Goal: Obtain resource: Download file/media

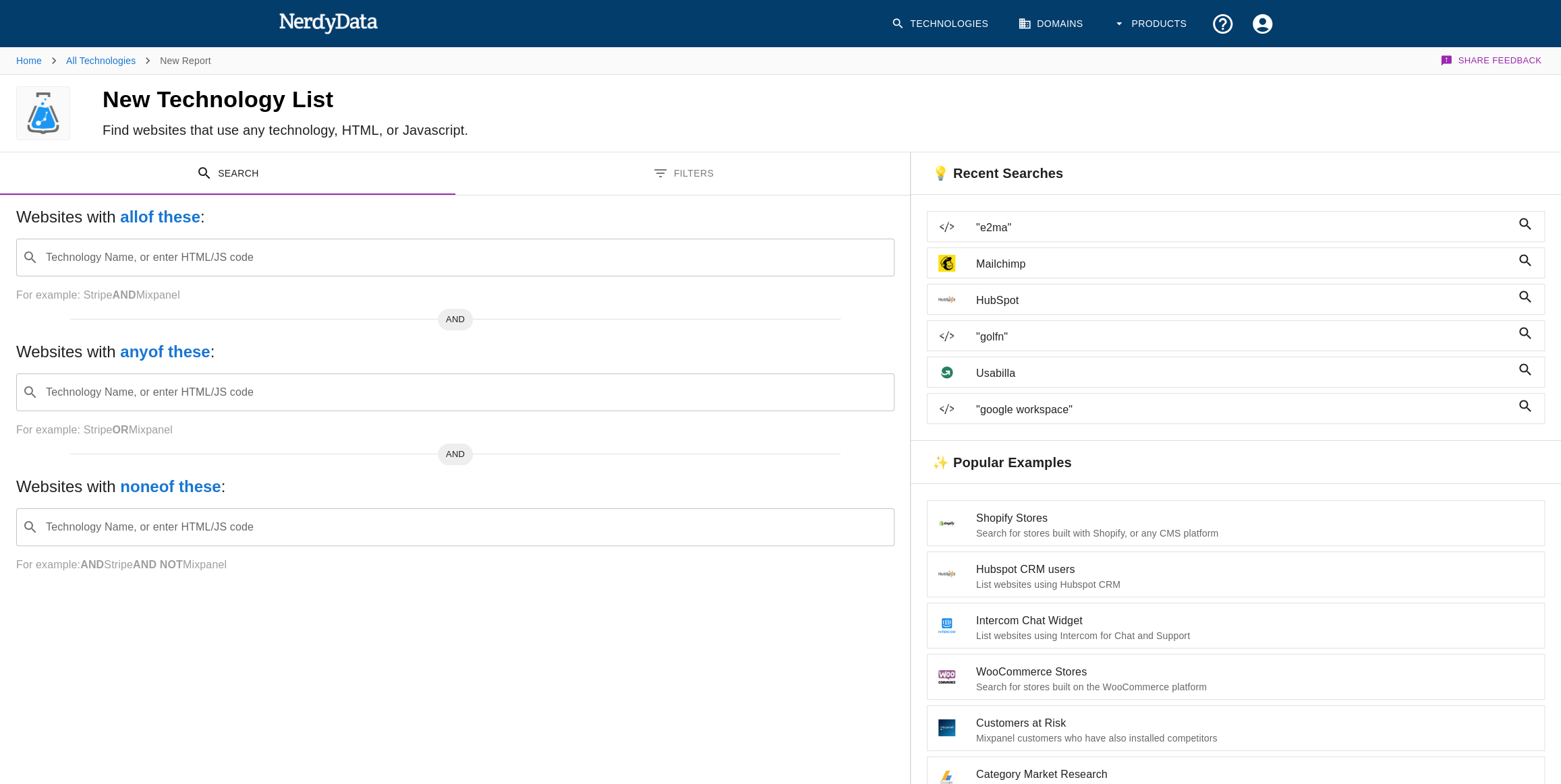
click at [212, 261] on input "Technology Name, or enter HTML/JS code" at bounding box center [466, 257] width 845 height 26
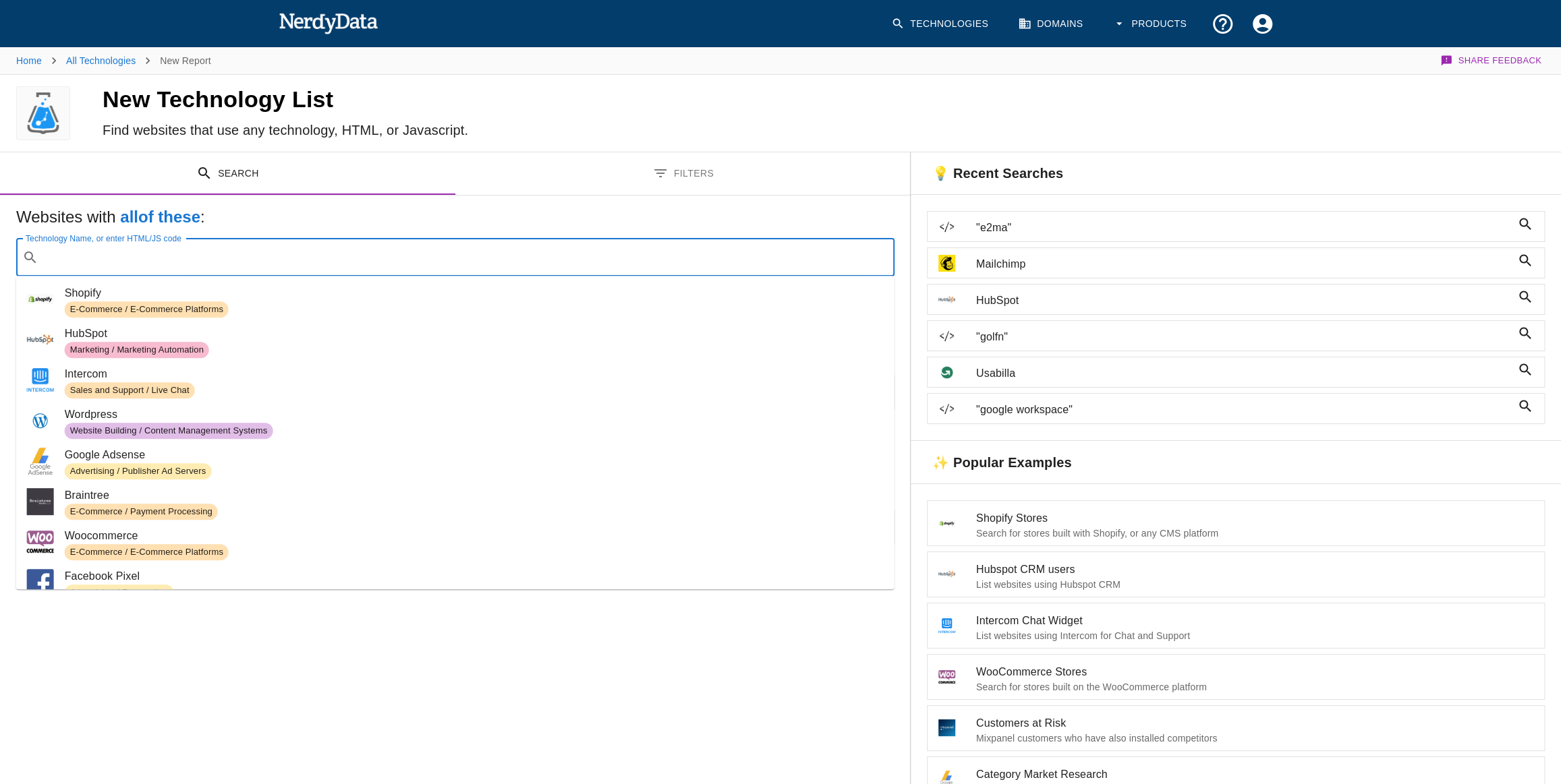
paste input "[DOMAIN_NAME]"
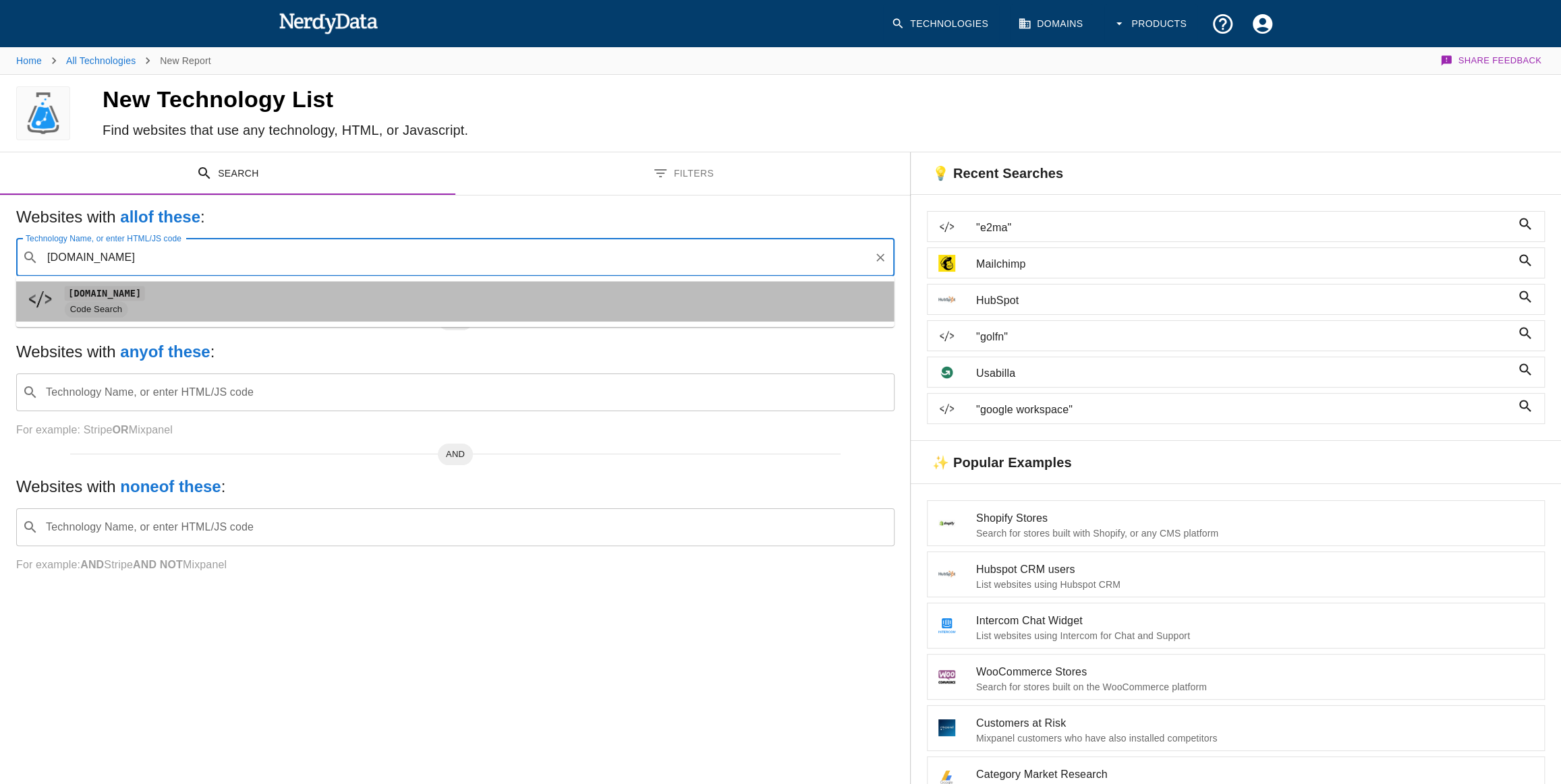
click at [216, 308] on span "Code Search" at bounding box center [474, 309] width 819 height 16
type input "[DOMAIN_NAME]"
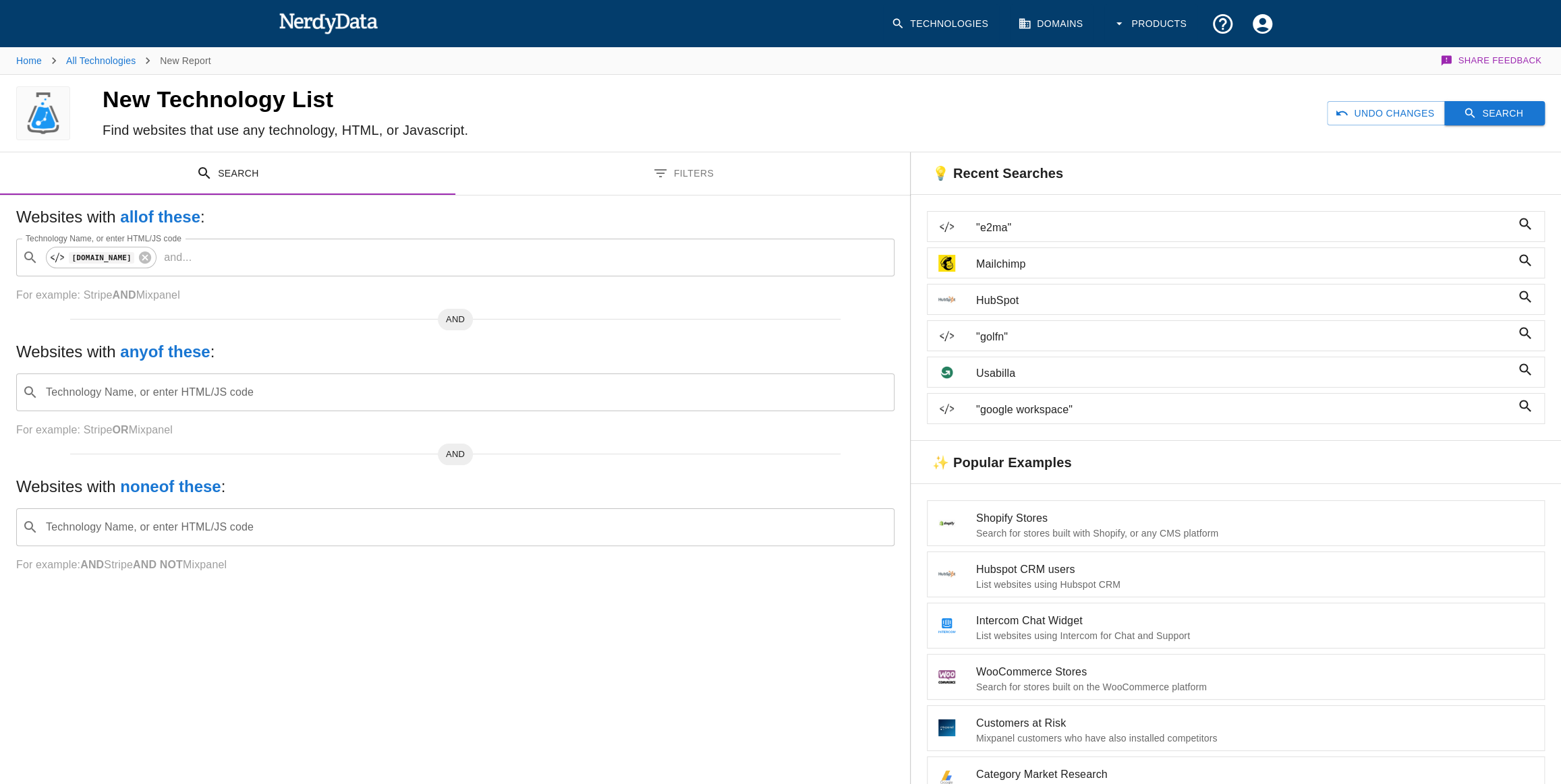
click at [1478, 122] on button "Search" at bounding box center [1494, 114] width 100 height 25
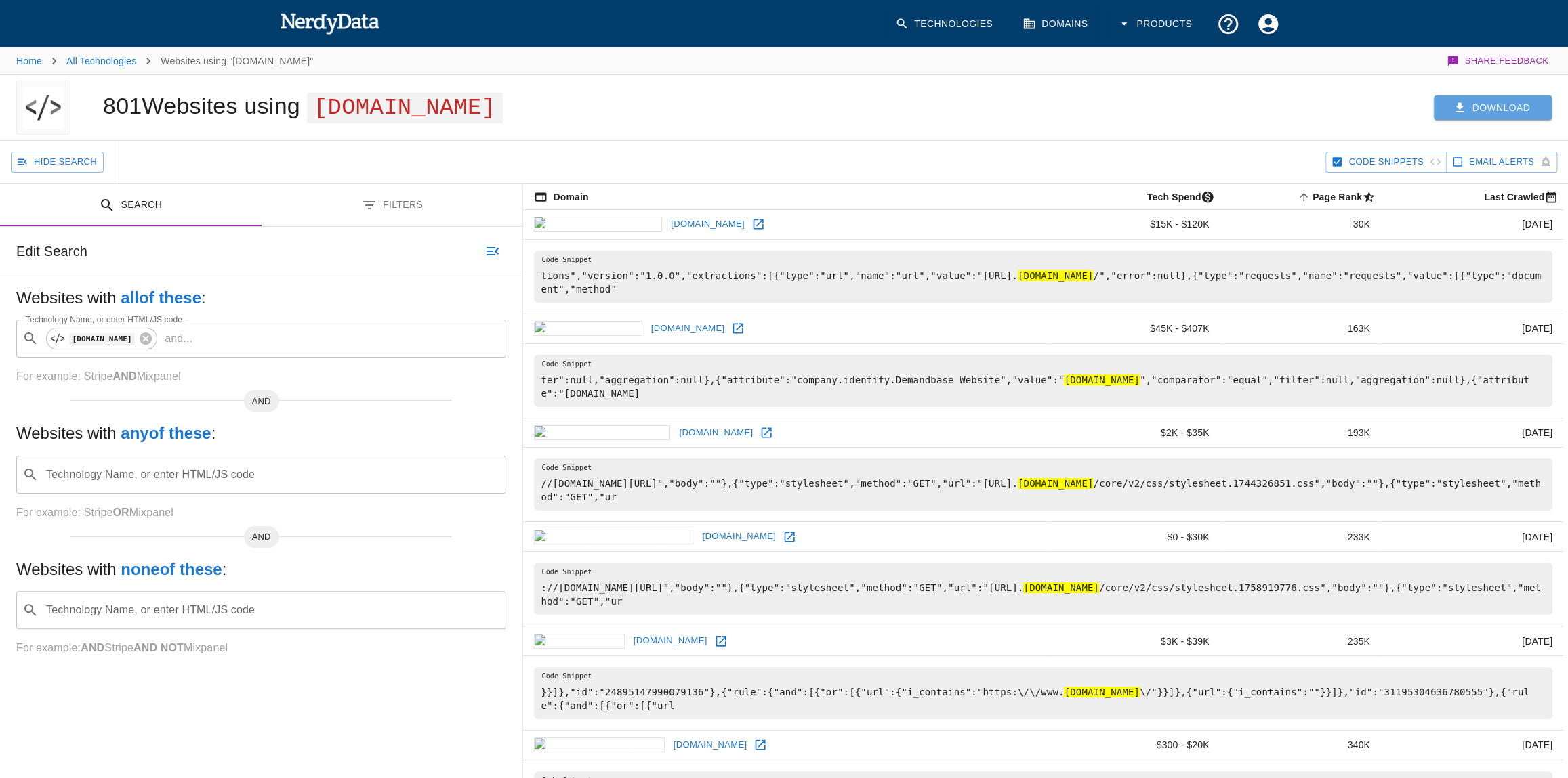
click at [1463, 114] on button "Download" at bounding box center [1493, 108] width 118 height 25
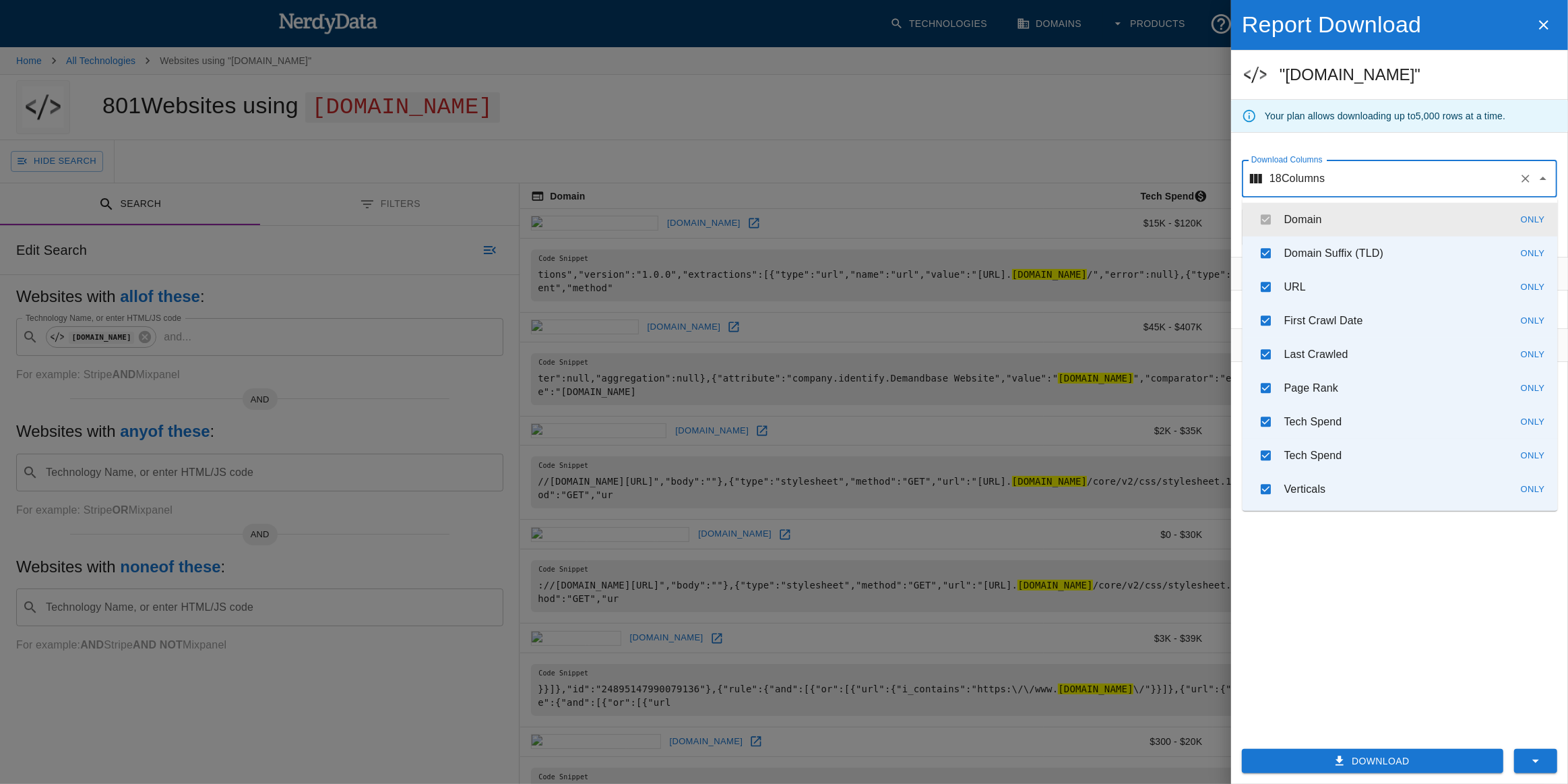
click at [1501, 175] on input "Download Columns" at bounding box center [1419, 178] width 189 height 26
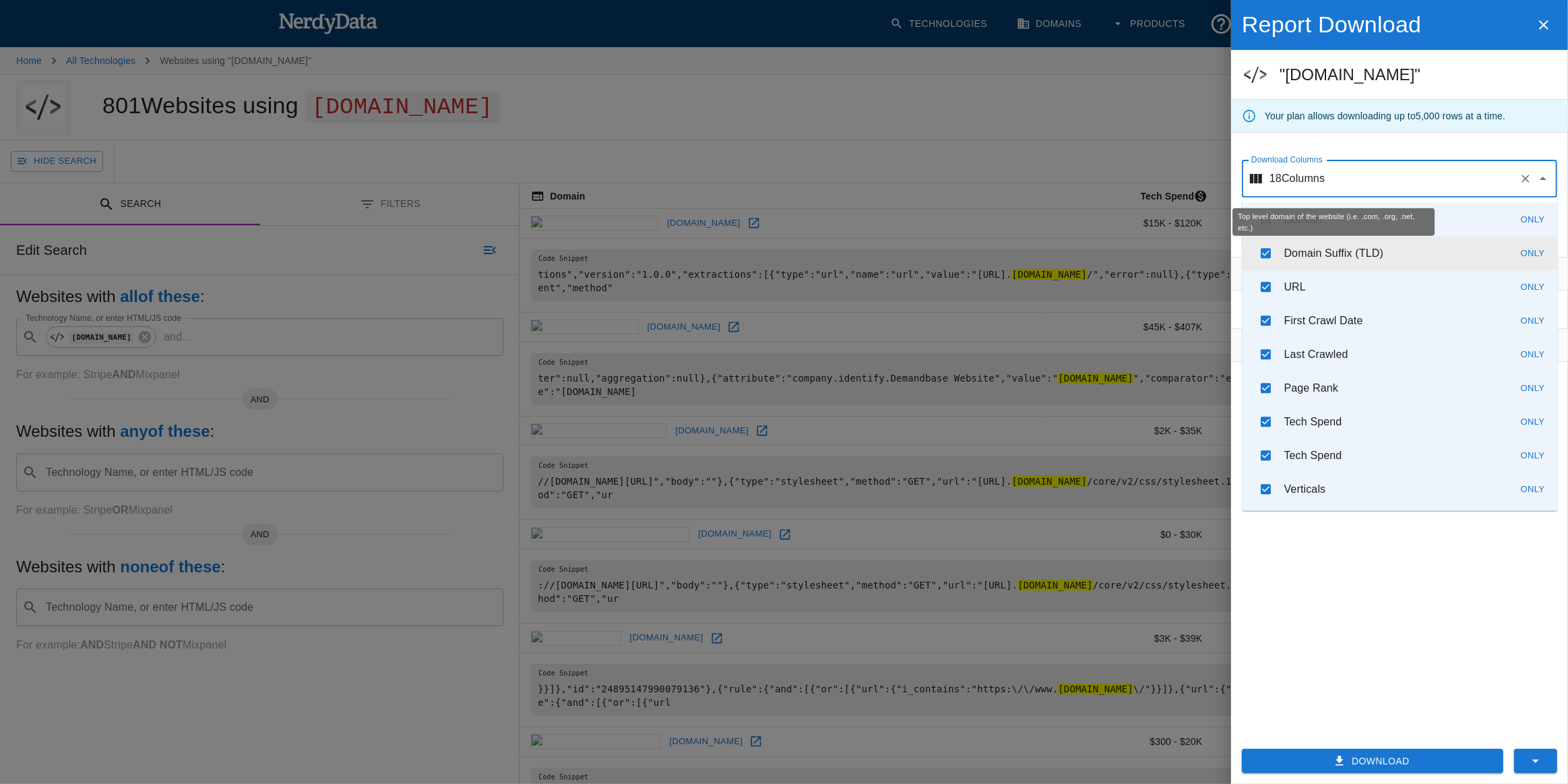
click at [1314, 250] on p "Domain Suffix (TLD)" at bounding box center [1334, 253] width 99 height 16
checkbox input "false"
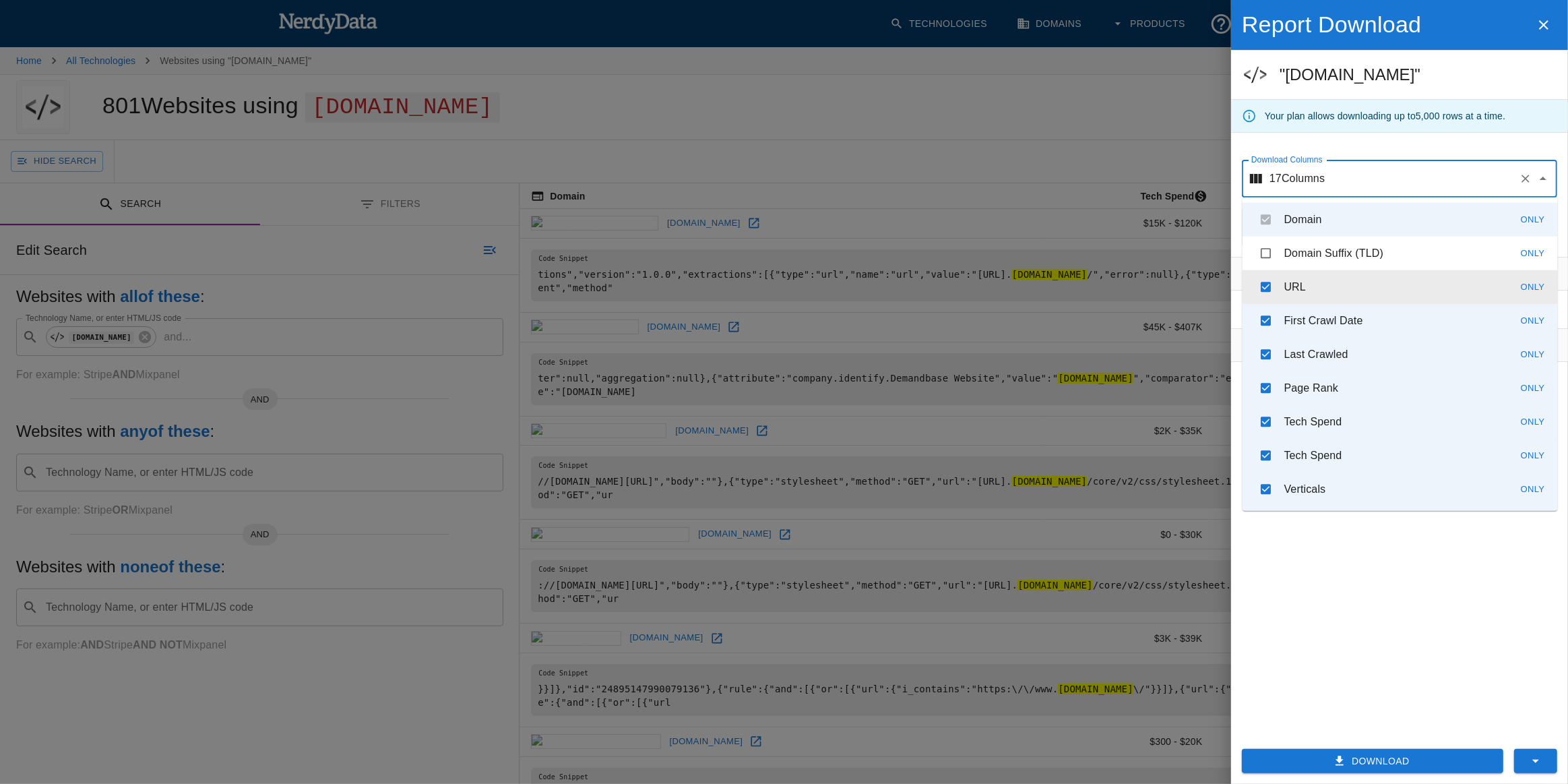
click at [1309, 277] on li "URL Only" at bounding box center [1399, 287] width 315 height 34
checkbox input "false"
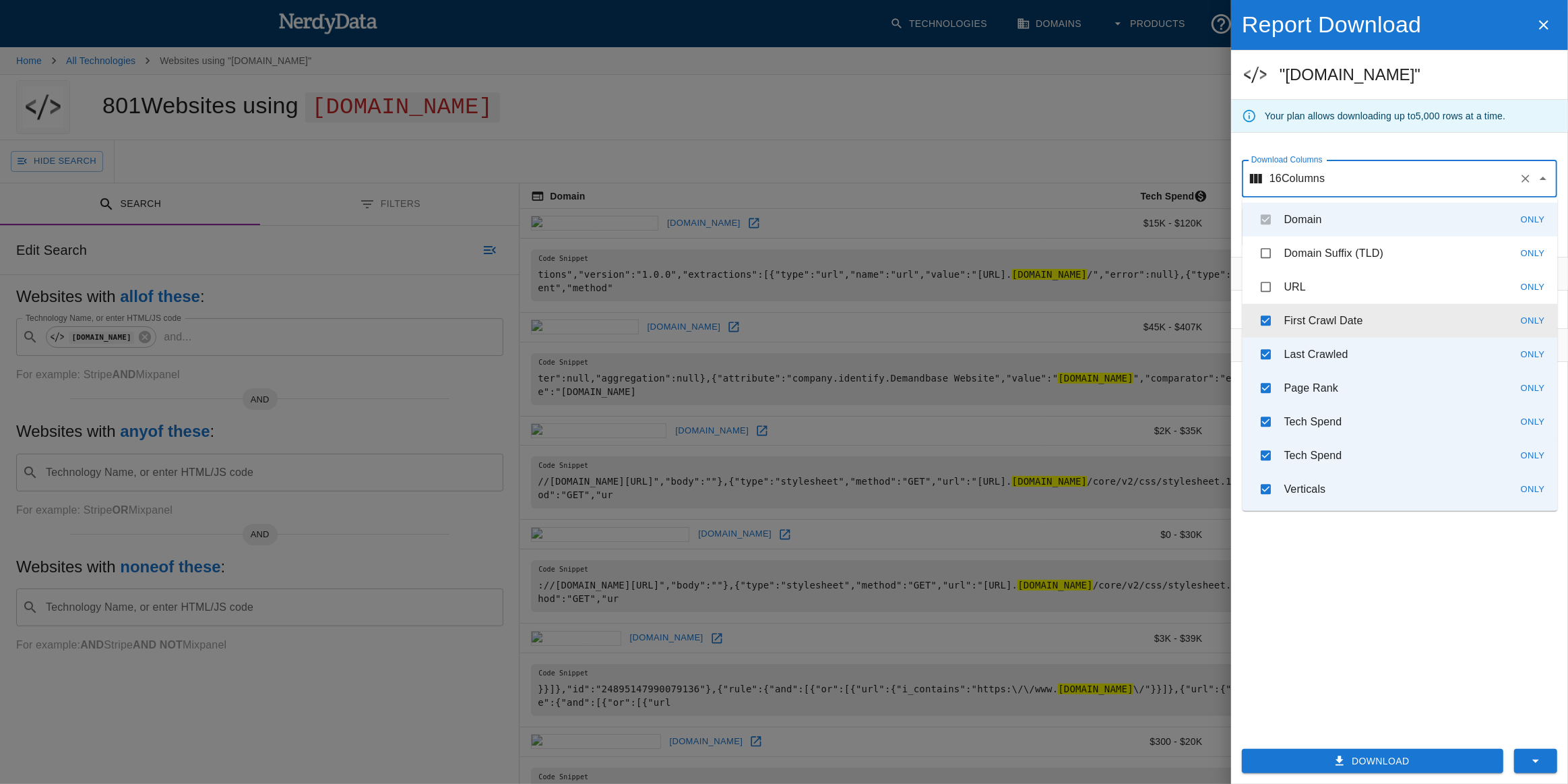
click at [1312, 309] on li "First Crawl Date Only" at bounding box center [1399, 321] width 315 height 34
checkbox input "false"
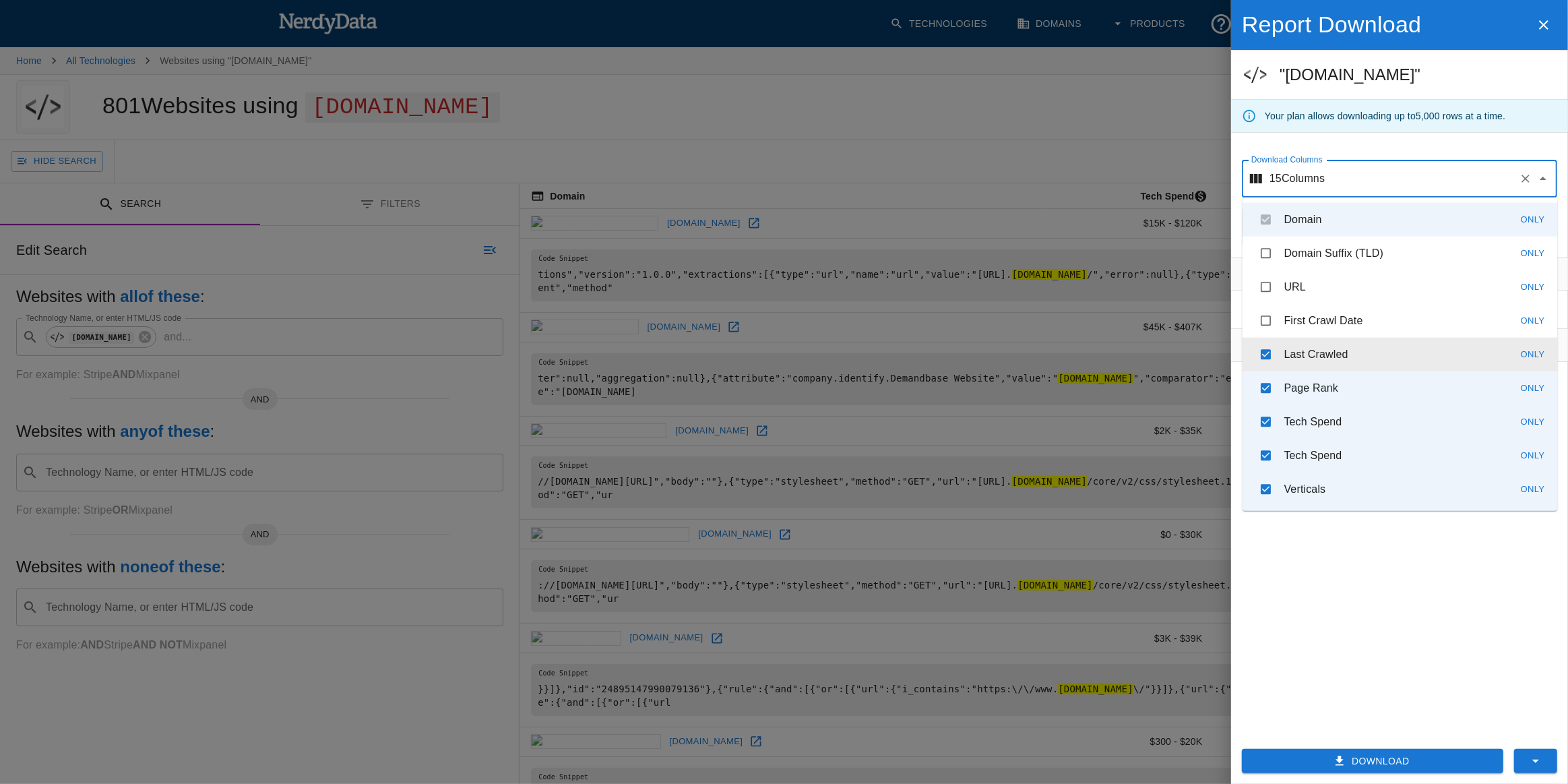
click at [1320, 344] on li "Last Crawled Only" at bounding box center [1399, 354] width 315 height 34
checkbox input "false"
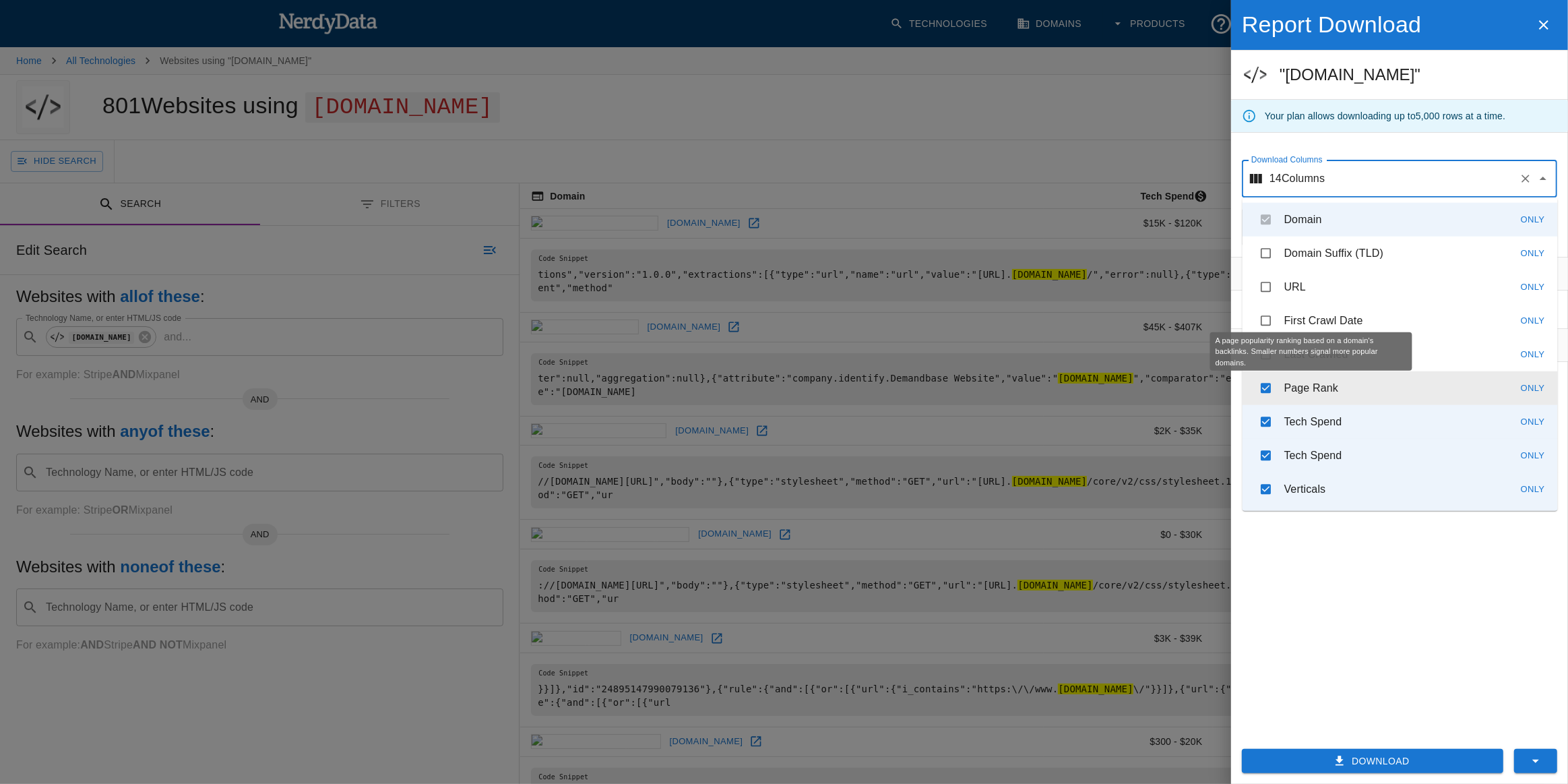
click at [1323, 385] on p "Page Rank" at bounding box center [1312, 388] width 55 height 16
checkbox input "false"
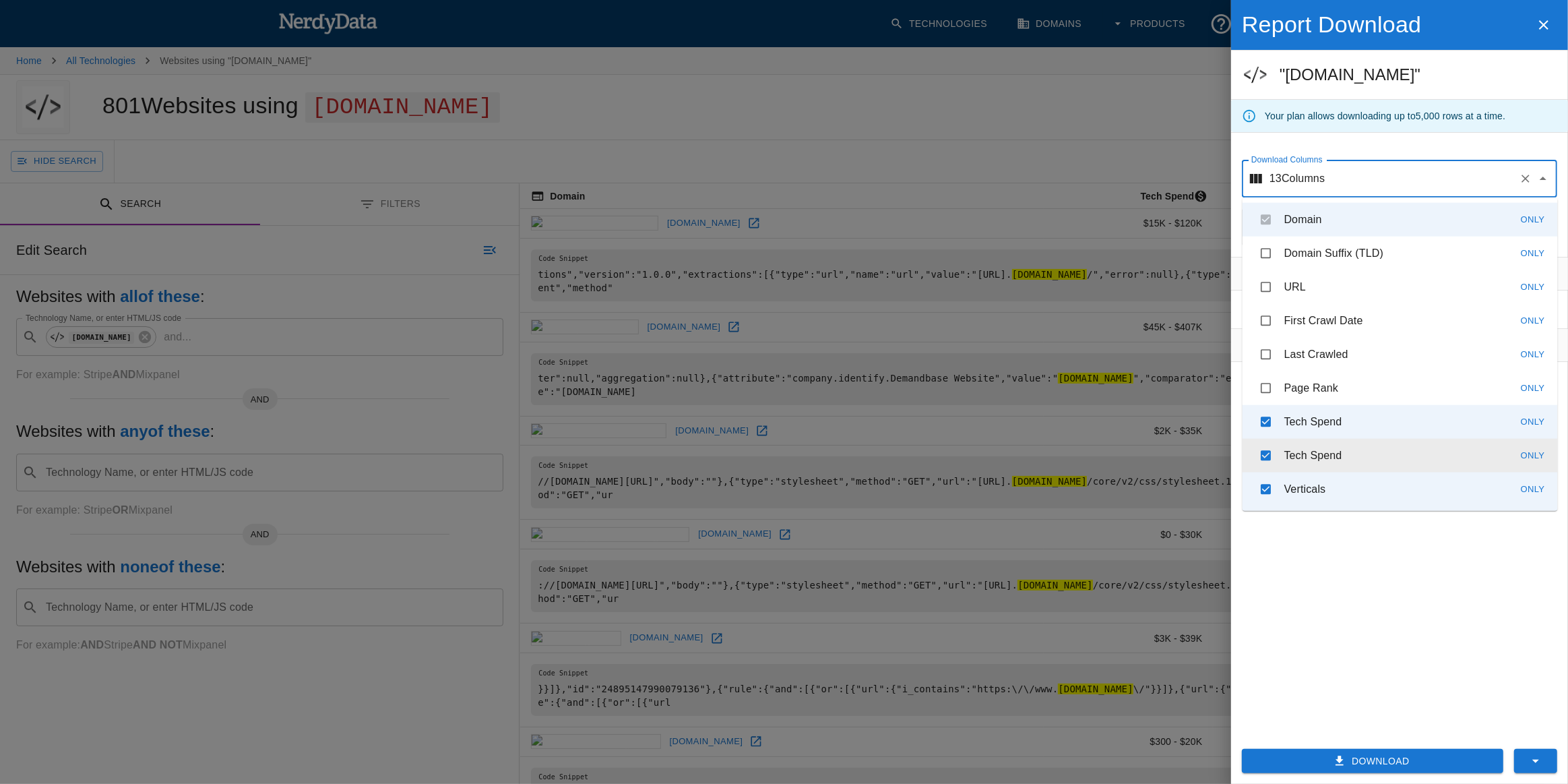
click at [1322, 439] on li "Tech Spend Only" at bounding box center [1399, 455] width 315 height 34
checkbox input "false"
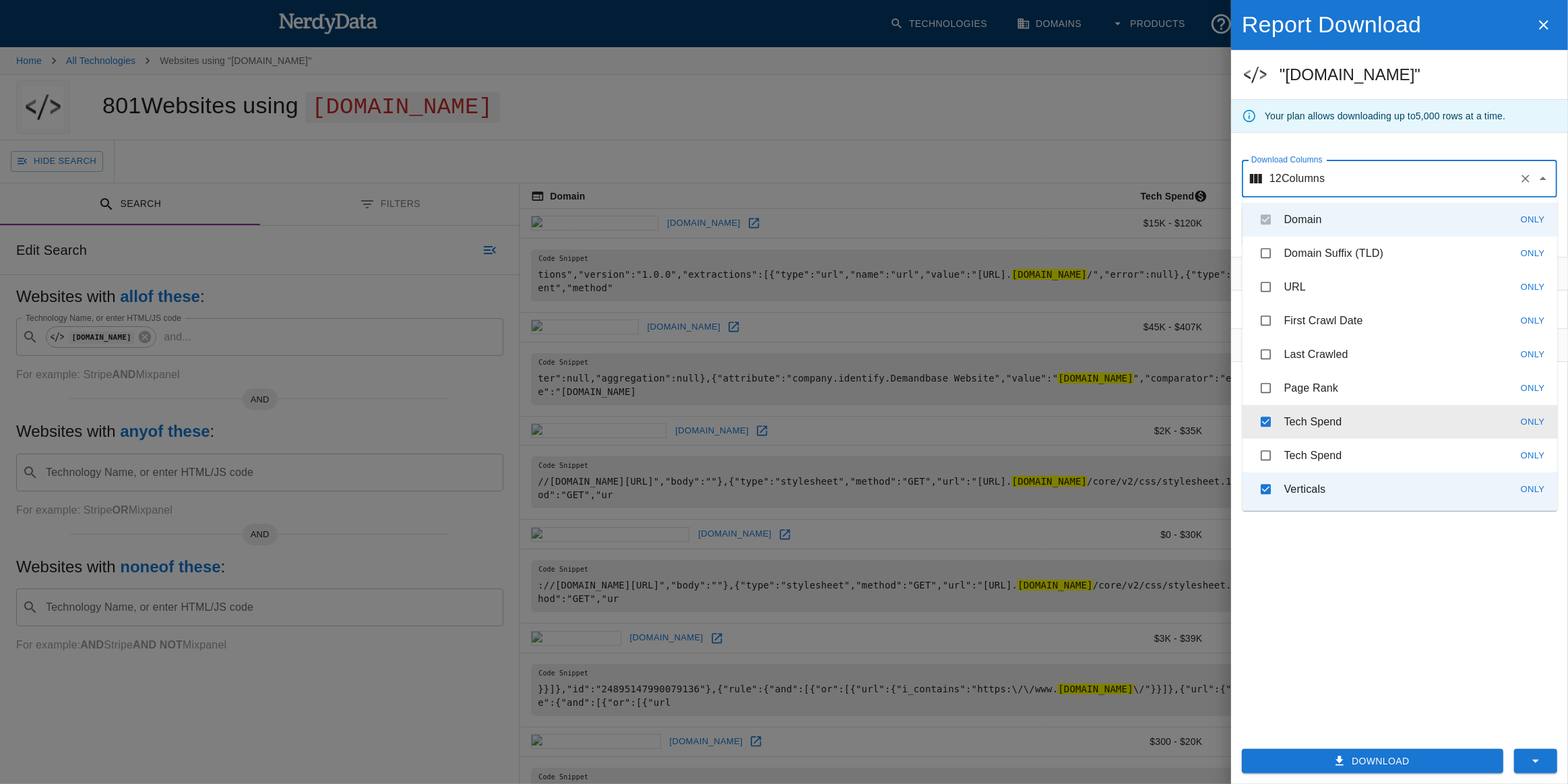
click at [1322, 424] on p "Tech Spend" at bounding box center [1312, 422] width 58 height 16
checkbox input "false"
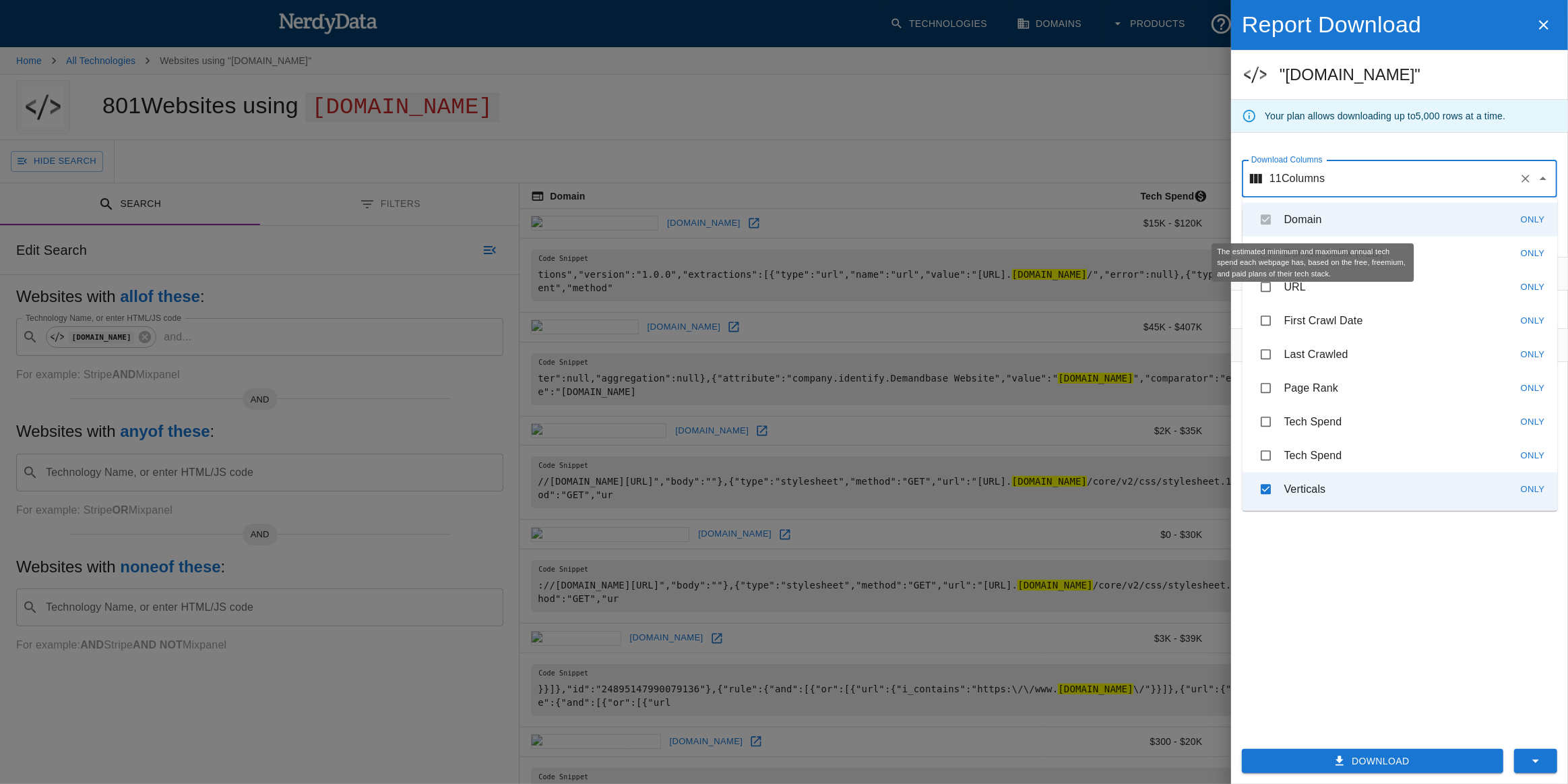
scroll to position [184, 0]
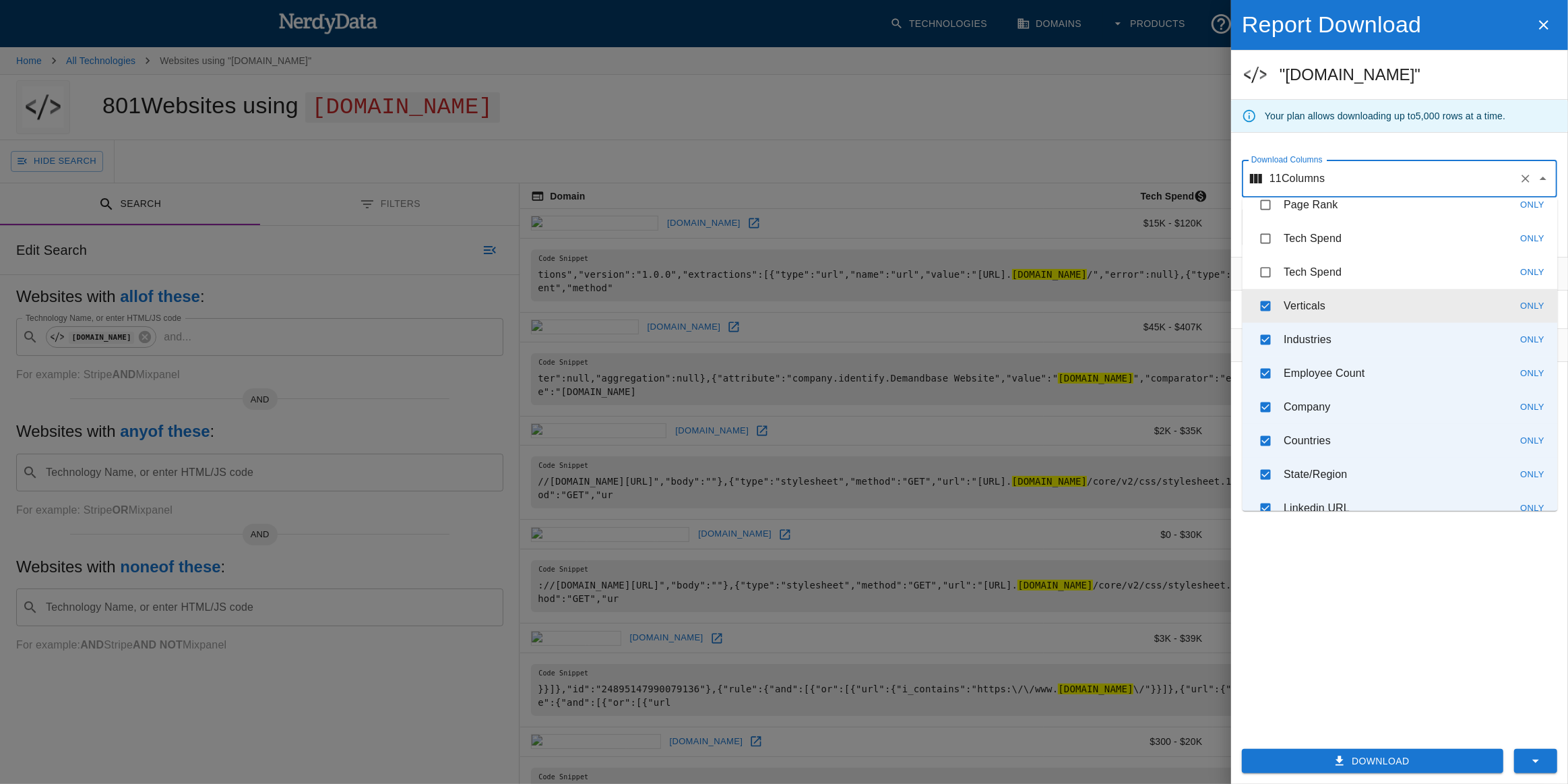
click at [1343, 303] on li "Verticals Only" at bounding box center [1399, 306] width 315 height 34
checkbox input "false"
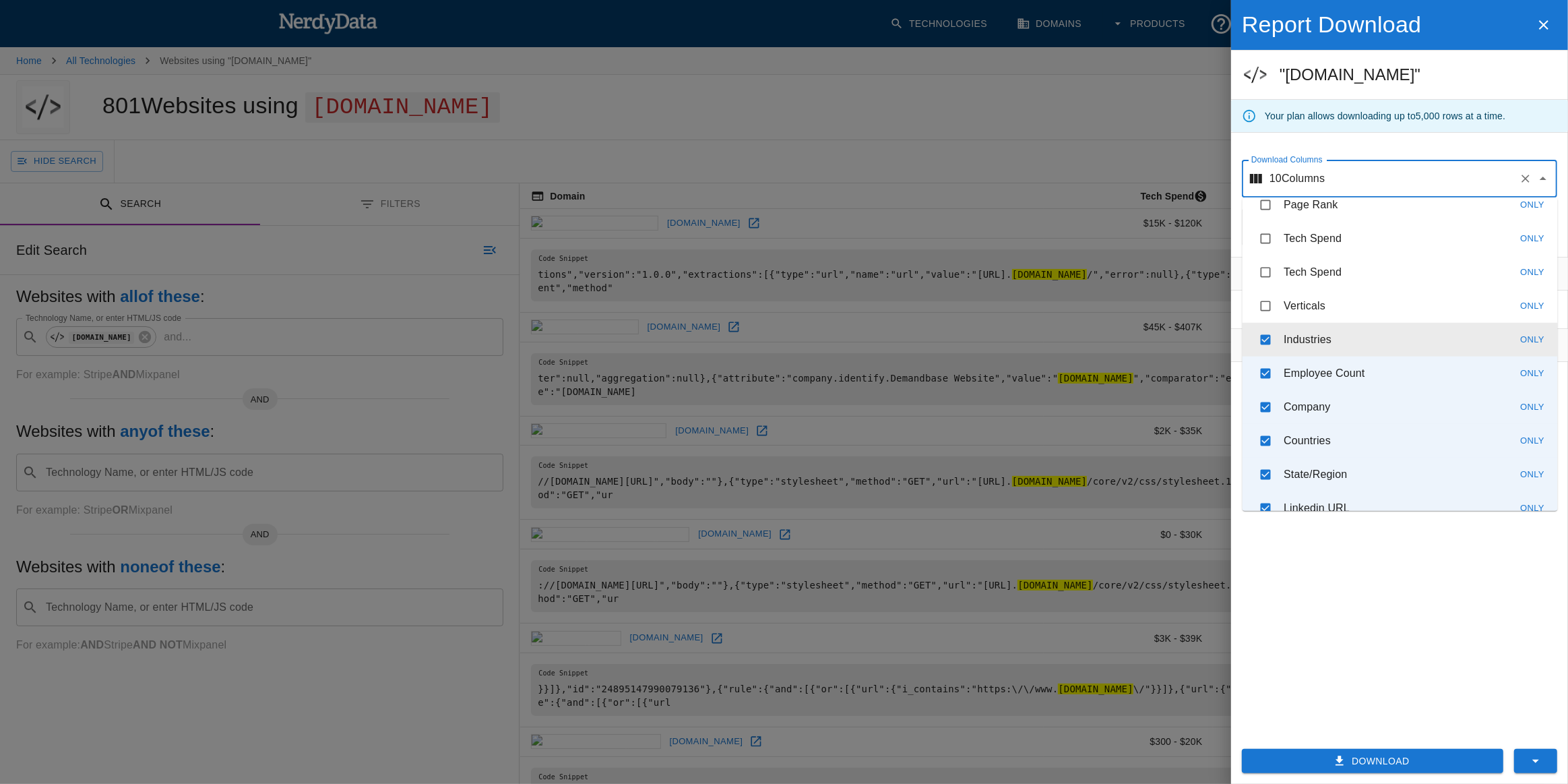
click at [1345, 334] on li "Industries Only" at bounding box center [1399, 340] width 315 height 34
checkbox input "false"
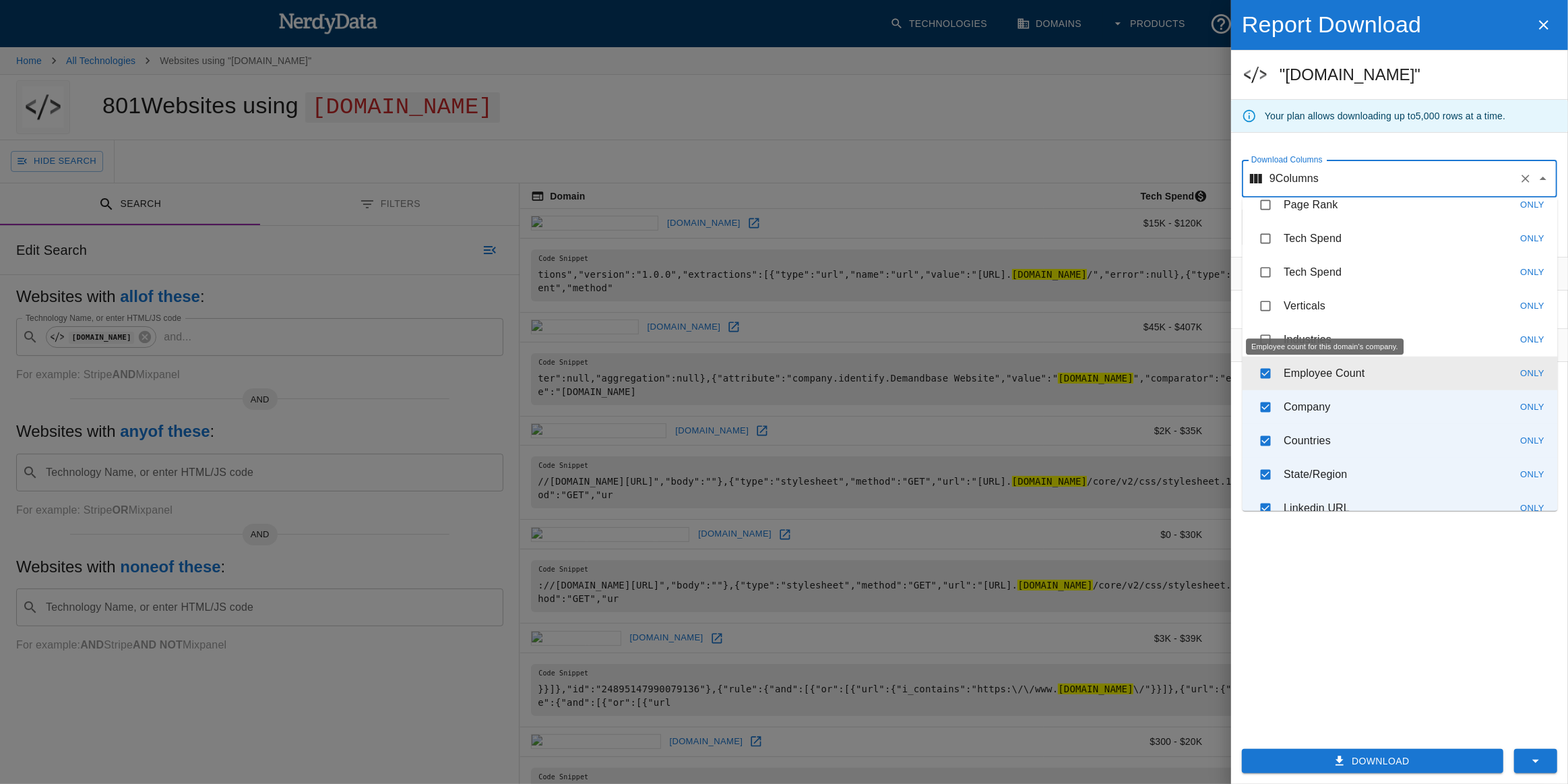
click at [1354, 368] on p "Employee Count" at bounding box center [1324, 374] width 81 height 16
checkbox input "false"
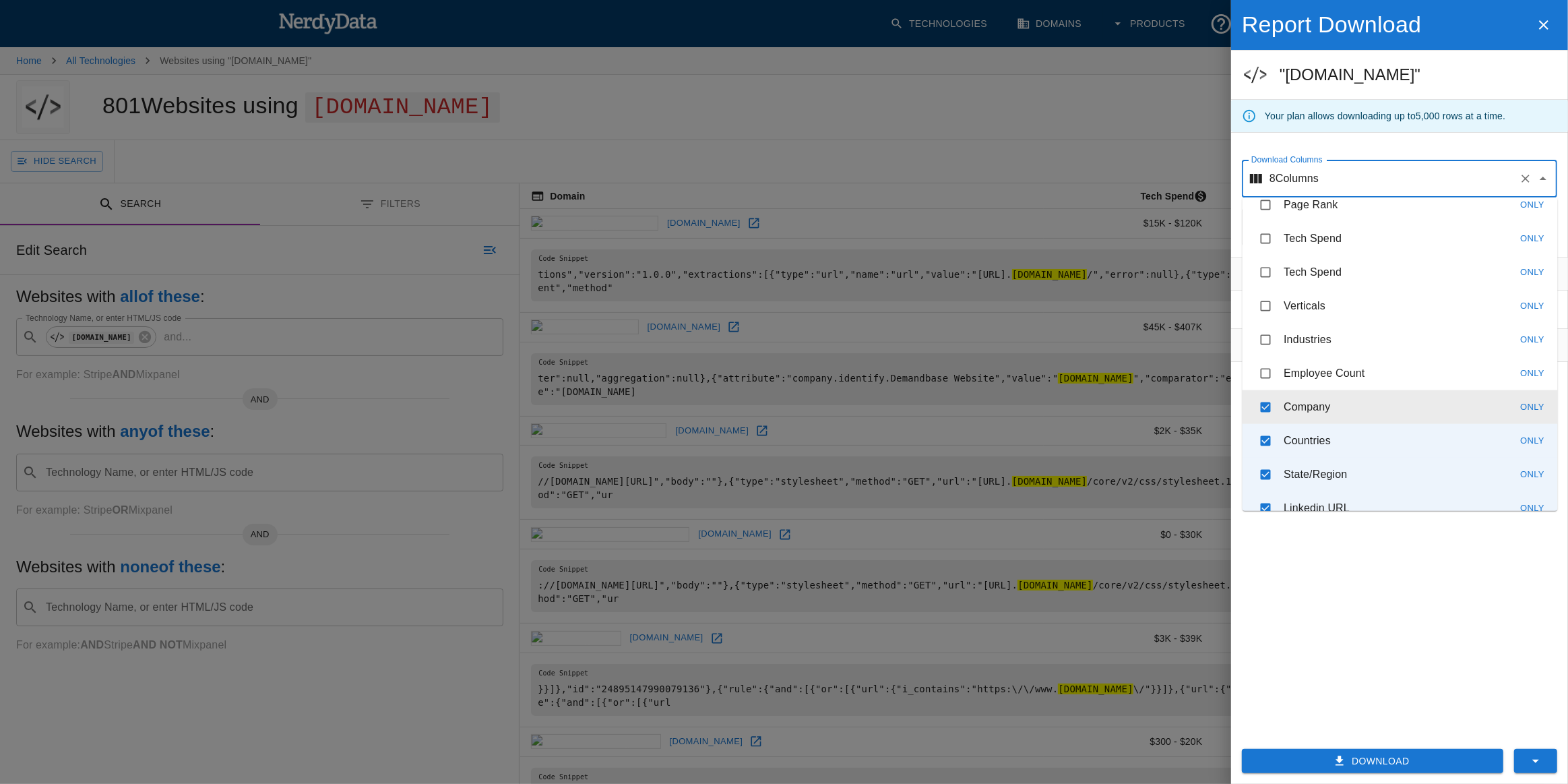
click at [1354, 396] on li "Company Only" at bounding box center [1399, 408] width 315 height 34
checkbox input "false"
click at [1351, 431] on li "Countries Only" at bounding box center [1399, 441] width 315 height 34
checkbox input "false"
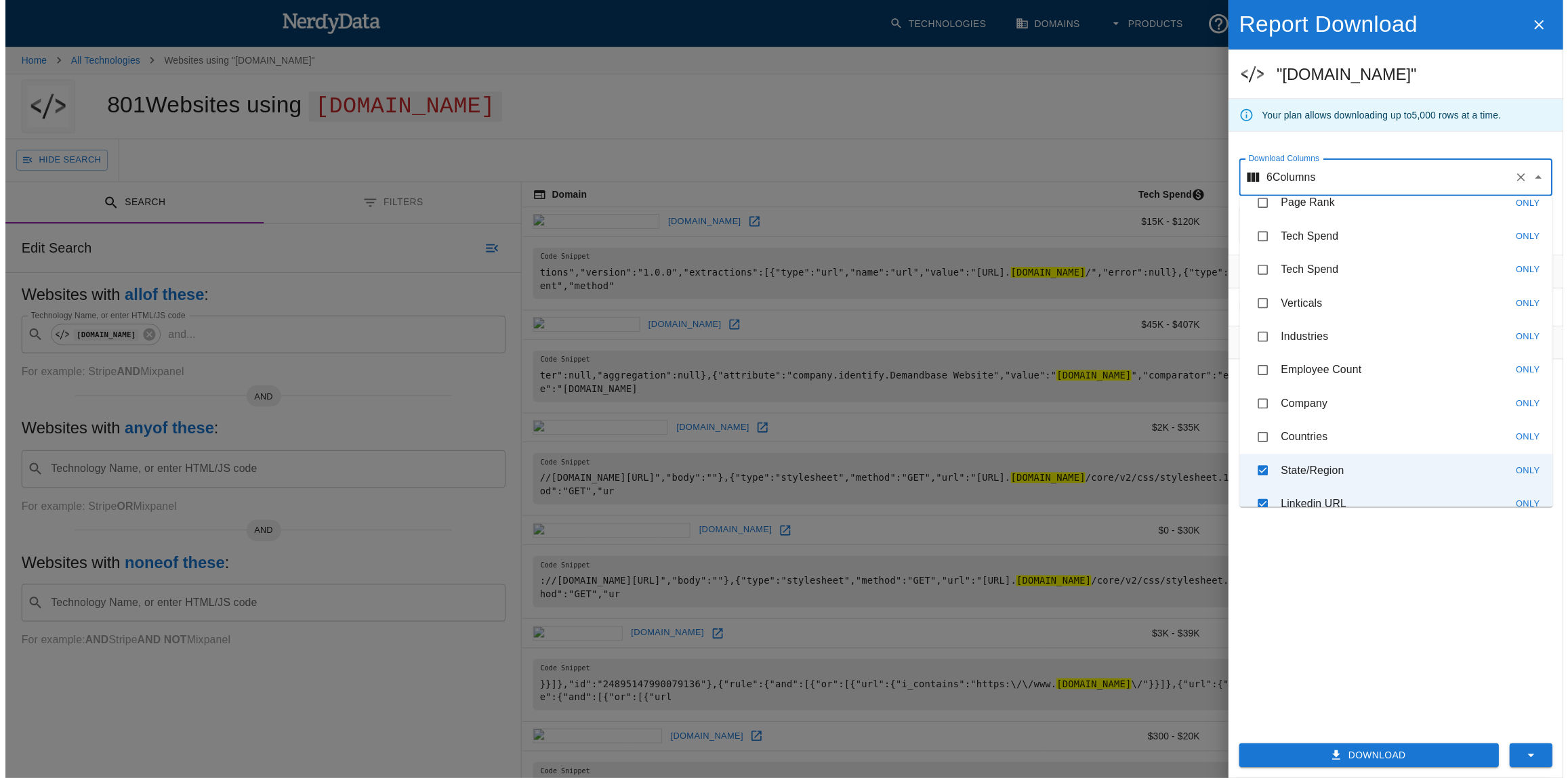
scroll to position [305, 0]
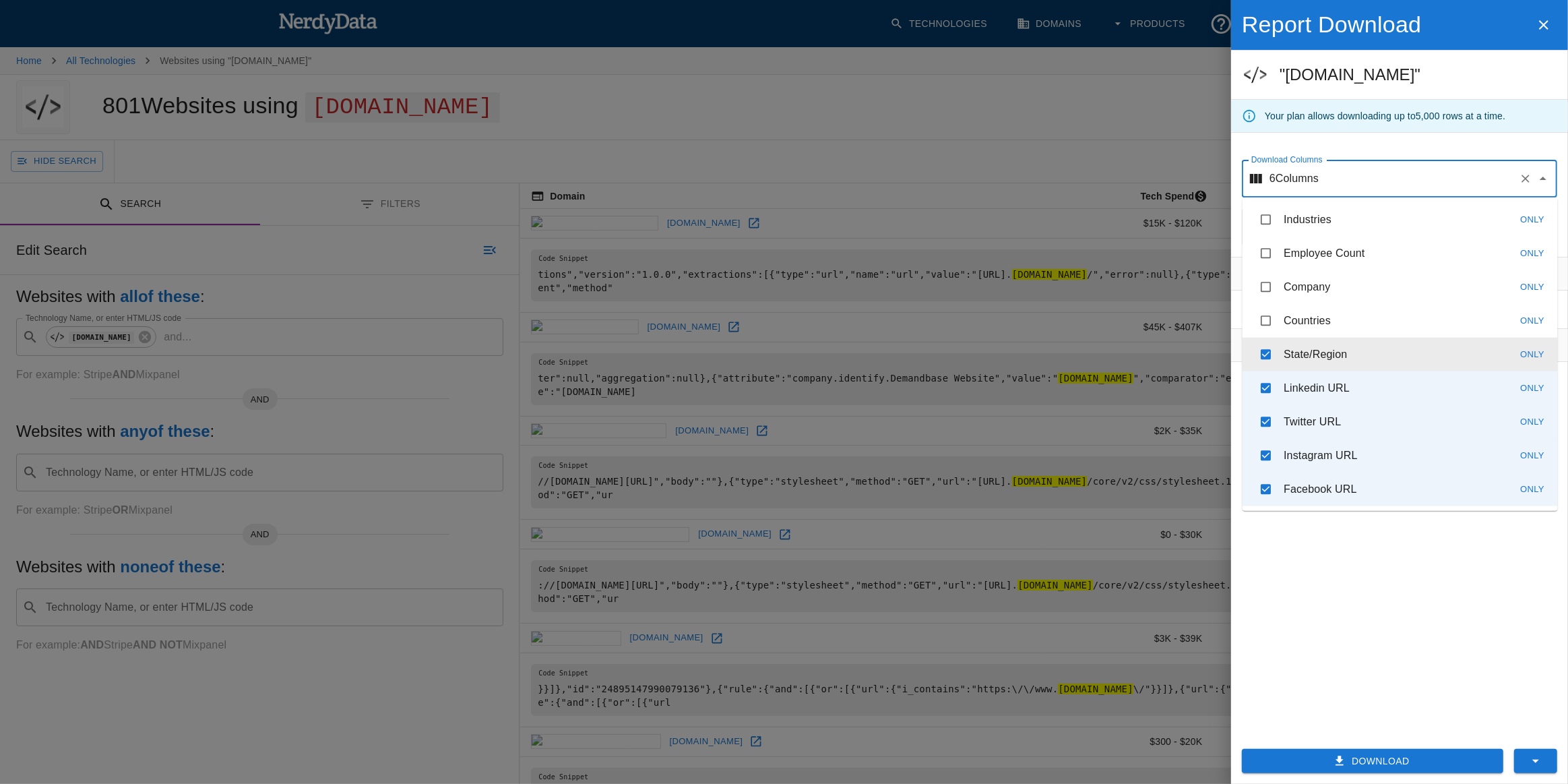
click at [1345, 357] on p "State/Region" at bounding box center [1315, 354] width 63 height 16
checkbox input "false"
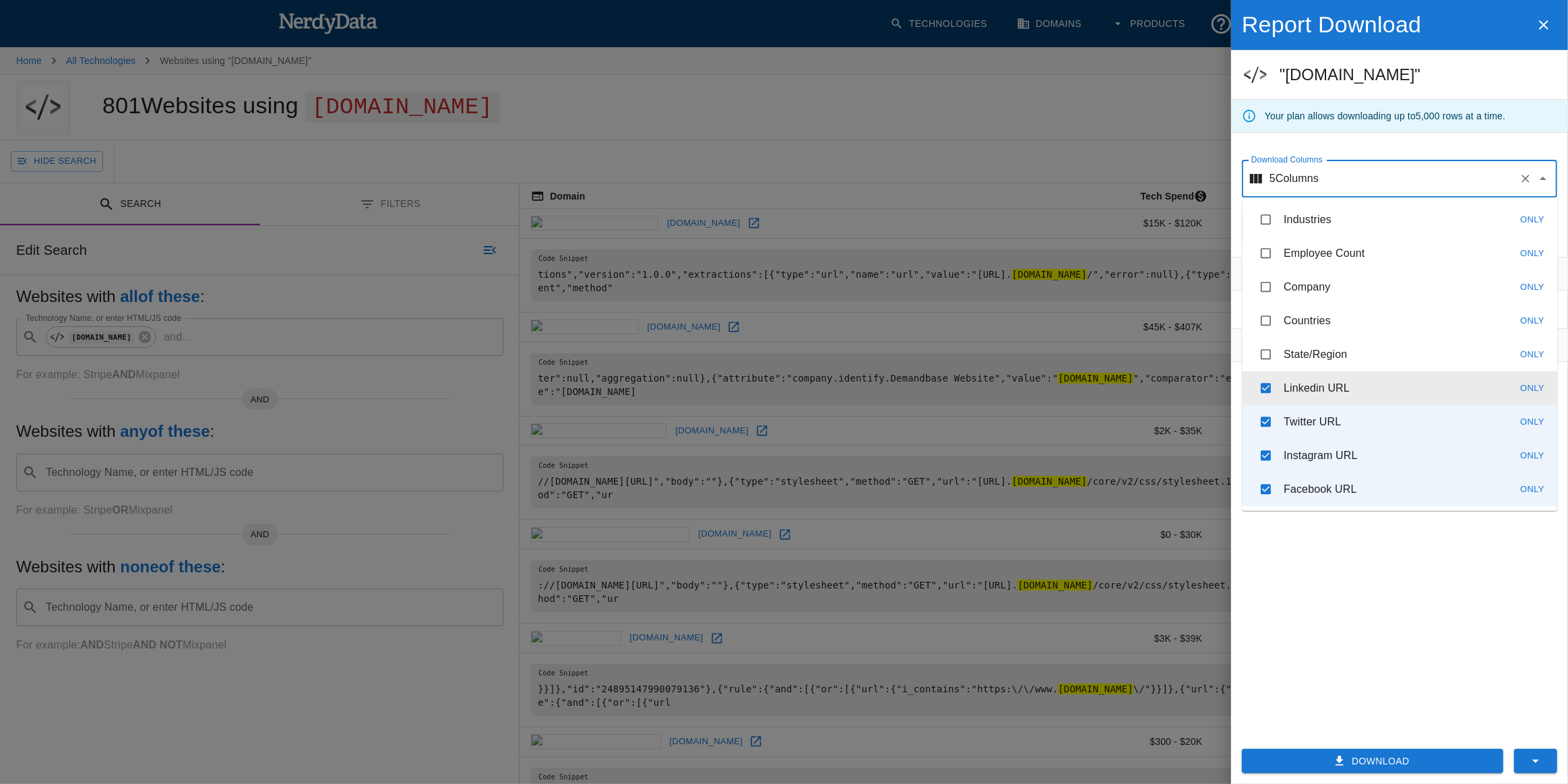
click at [1348, 398] on li "Linkedin URL Only" at bounding box center [1399, 388] width 315 height 34
checkbox input "false"
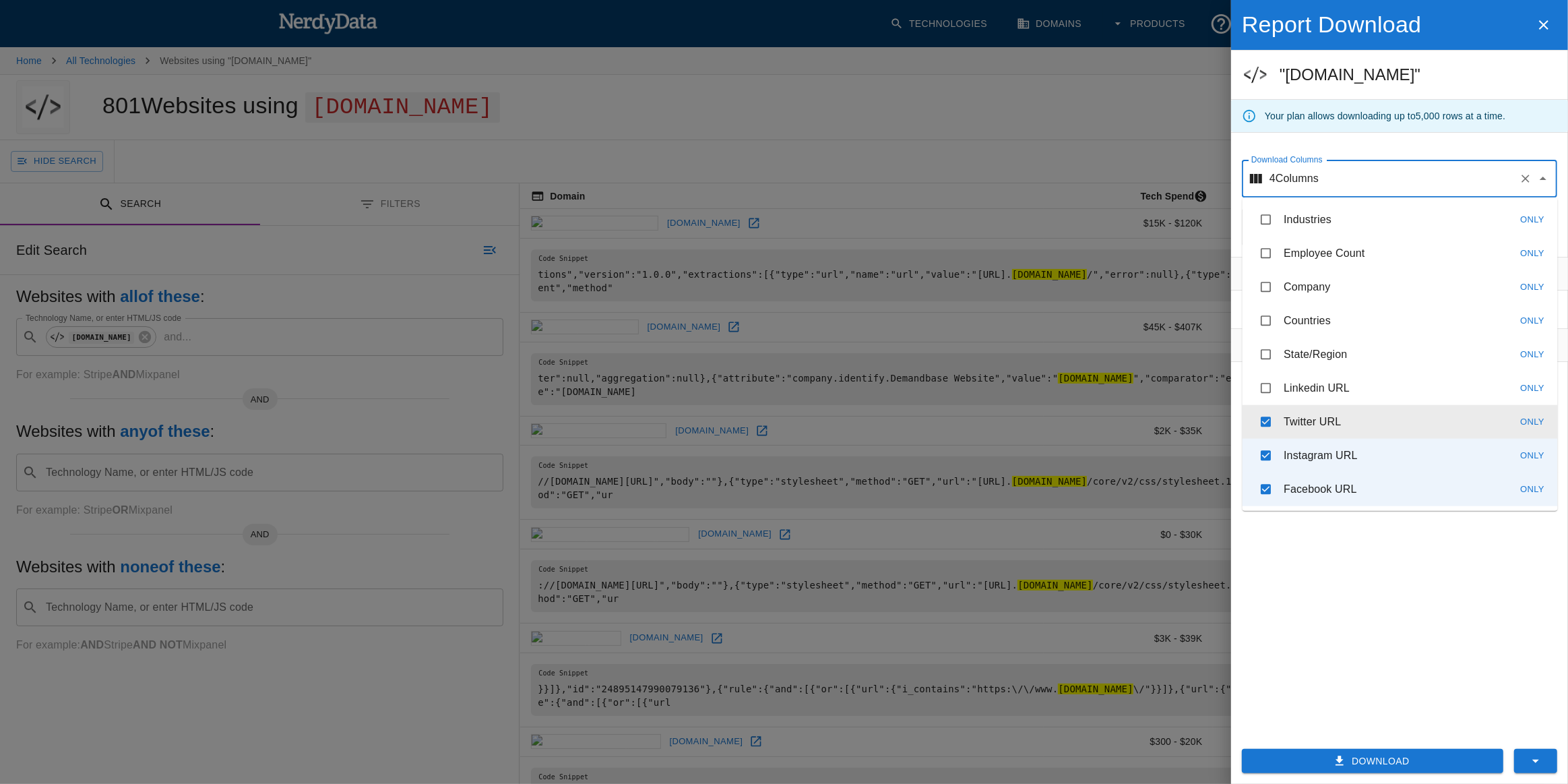
click at [1342, 418] on li "Twitter URL Only" at bounding box center [1399, 422] width 315 height 34
checkbox input "false"
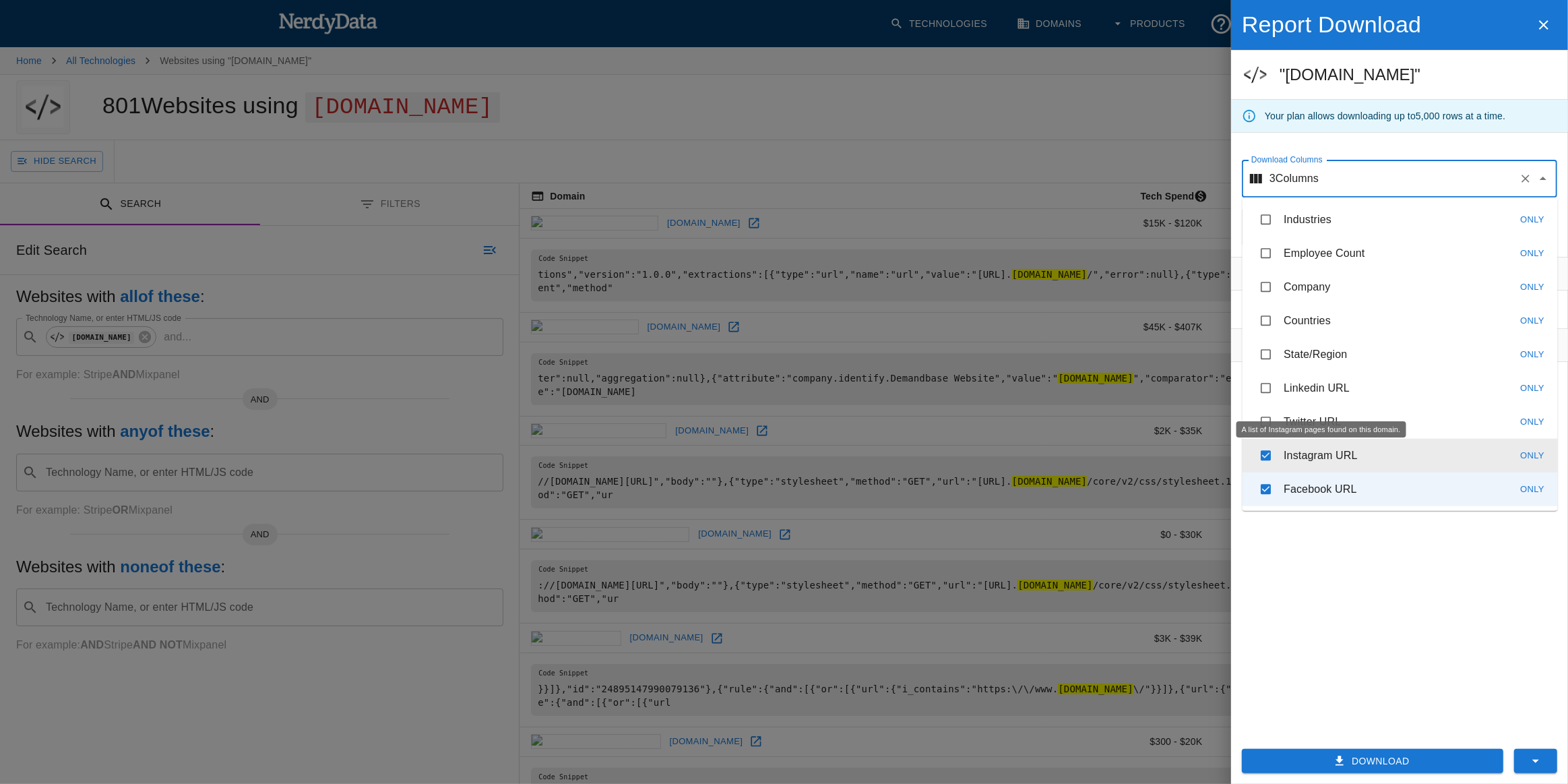
click at [1336, 459] on p "Instagram URL" at bounding box center [1321, 455] width 75 height 16
checkbox input "false"
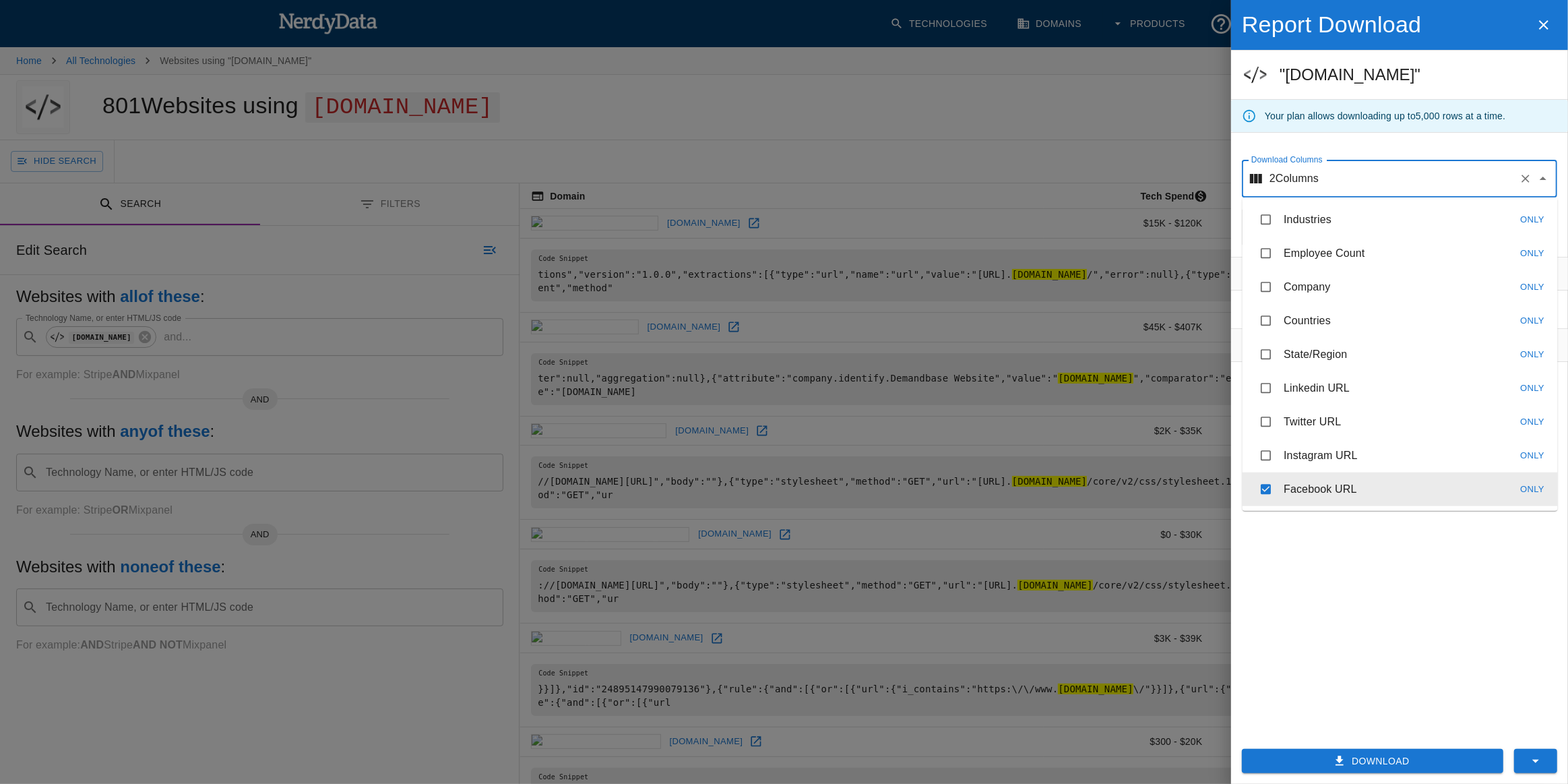
click at [1332, 487] on p "Facebook URL" at bounding box center [1320, 489] width 74 height 16
checkbox input "false"
click at [1357, 760] on button "Download" at bounding box center [1372, 762] width 262 height 25
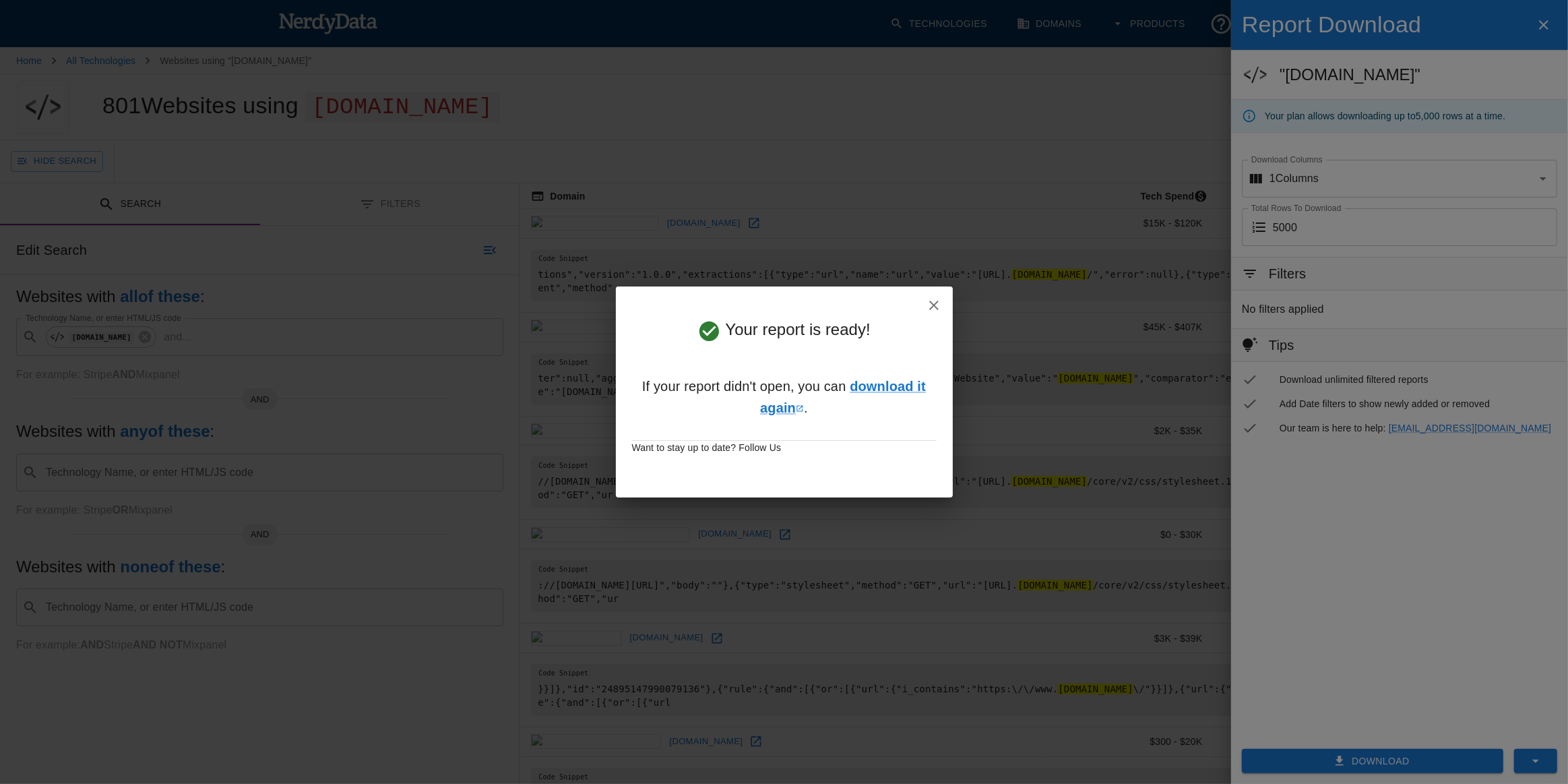
click at [927, 297] on icon "button" at bounding box center [934, 305] width 16 height 16
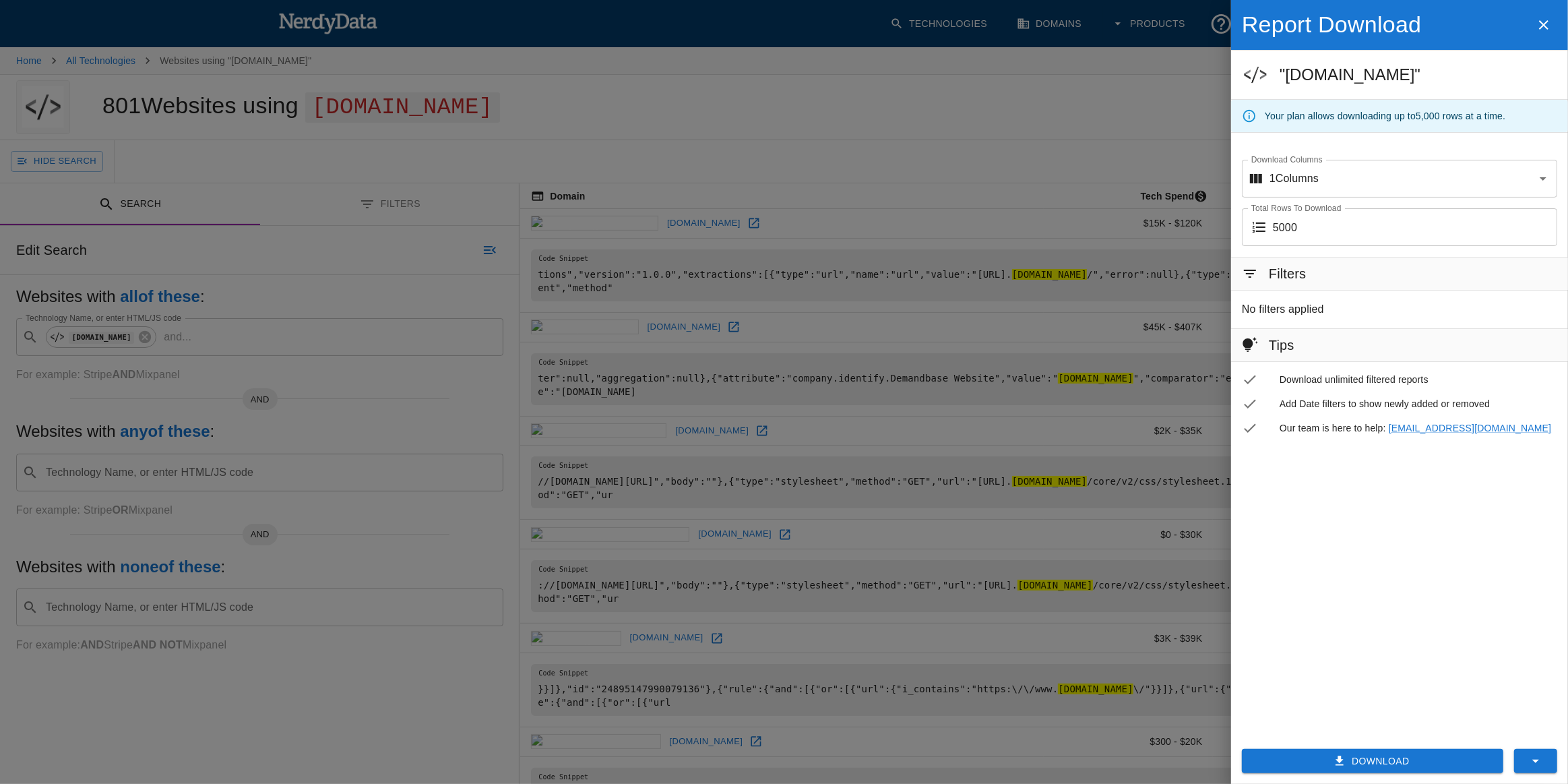
click at [965, 310] on div at bounding box center [784, 392] width 1568 height 784
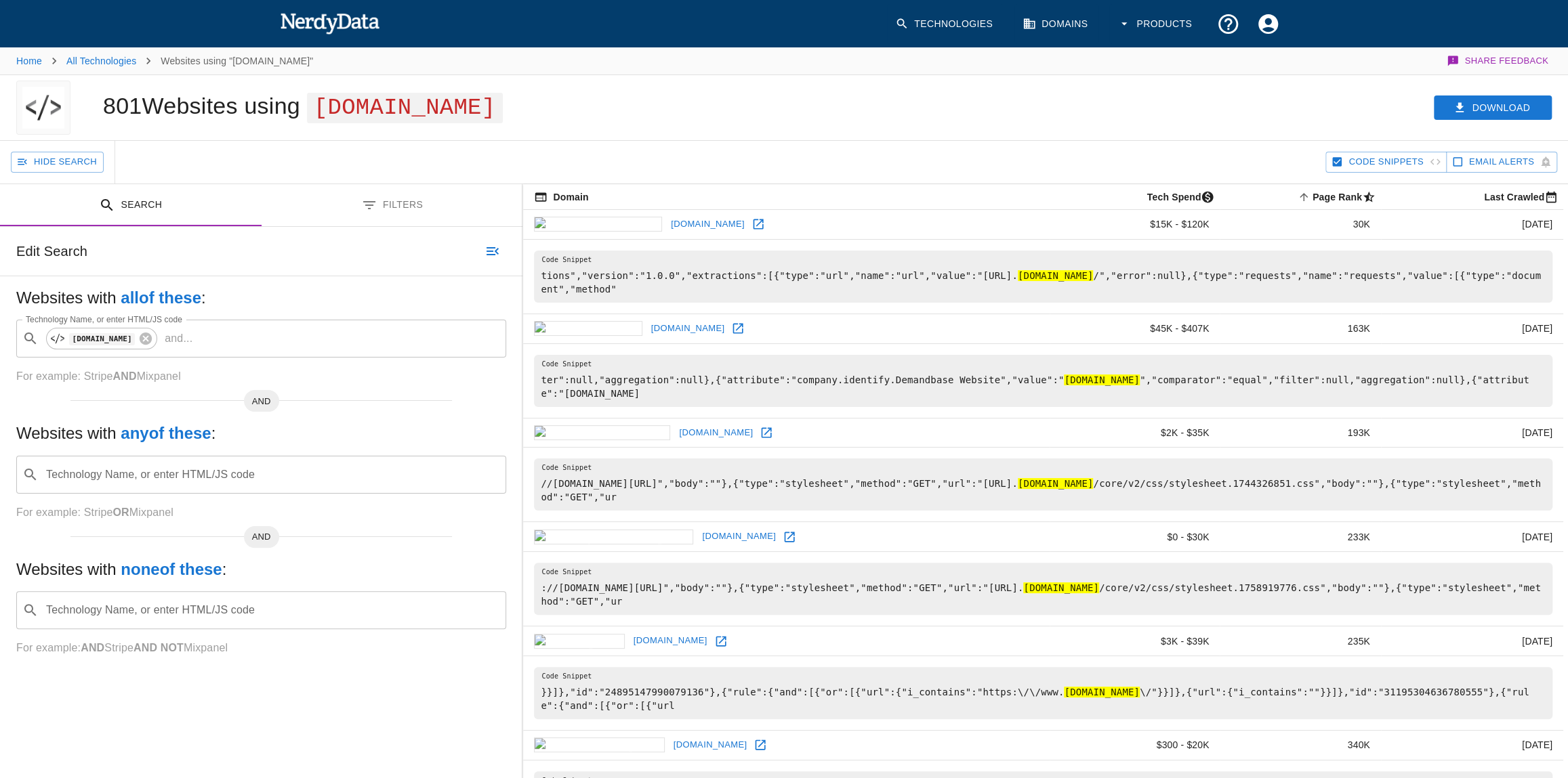
scroll to position [185, 0]
